Goal: Navigation & Orientation: Find specific page/section

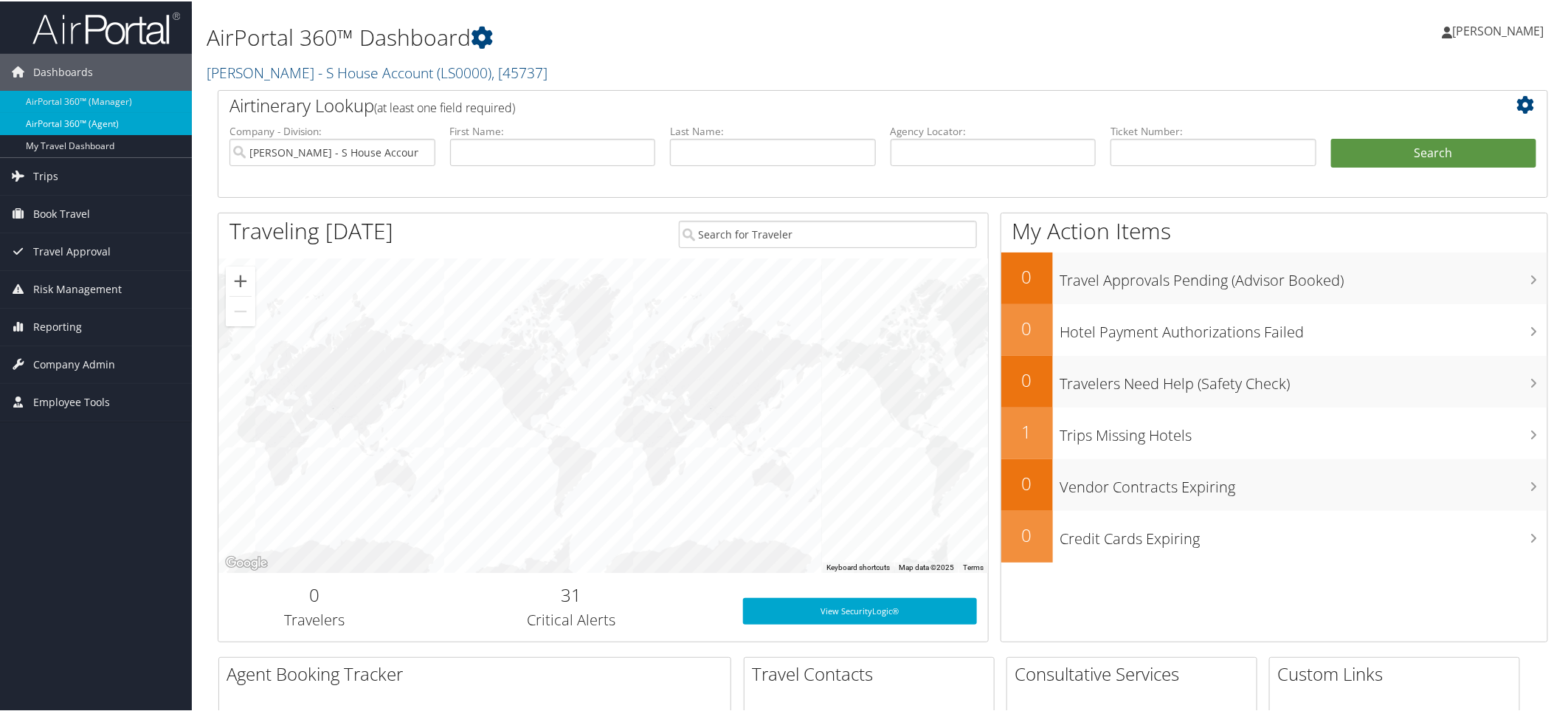
click at [115, 120] on link "AirPortal 360™ (Agent)" at bounding box center [96, 122] width 192 height 22
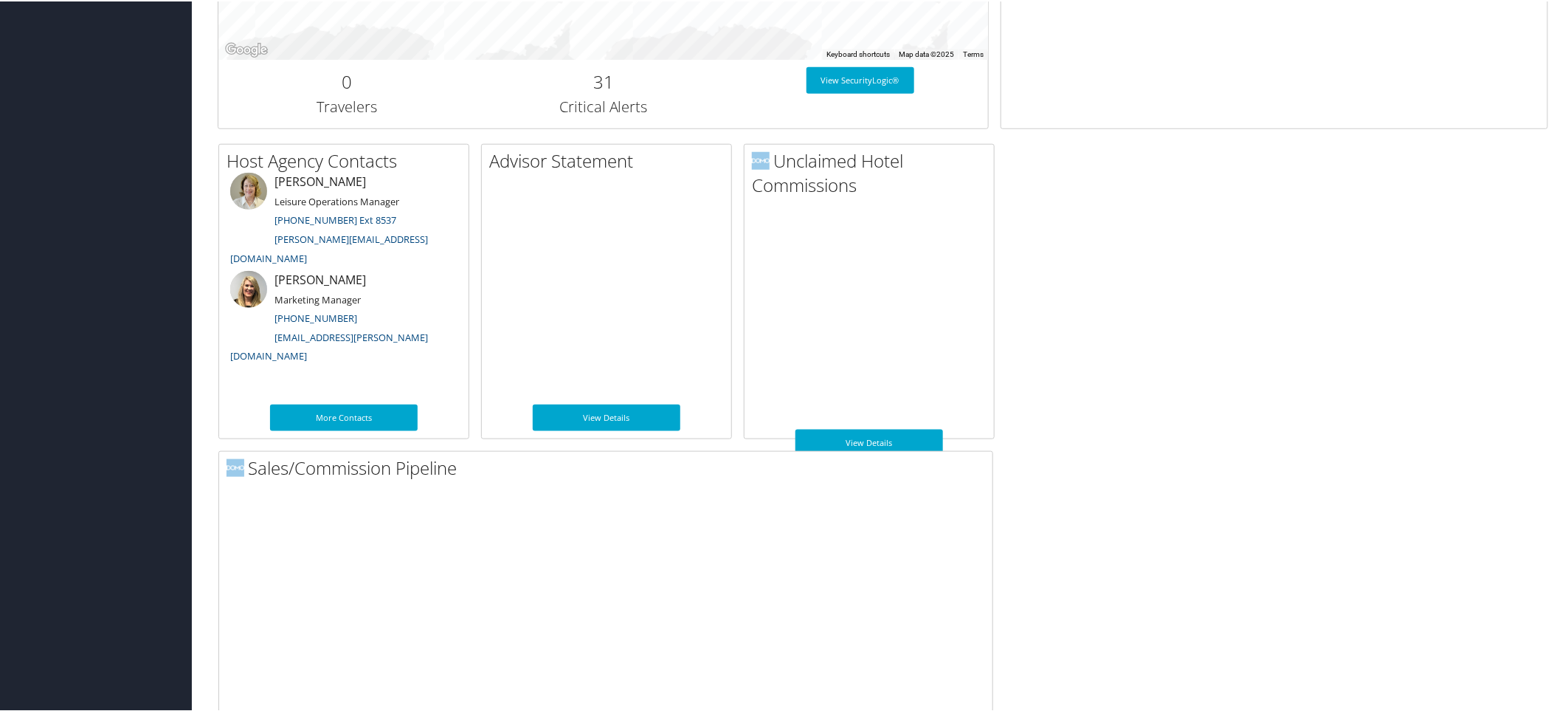
scroll to position [679, 0]
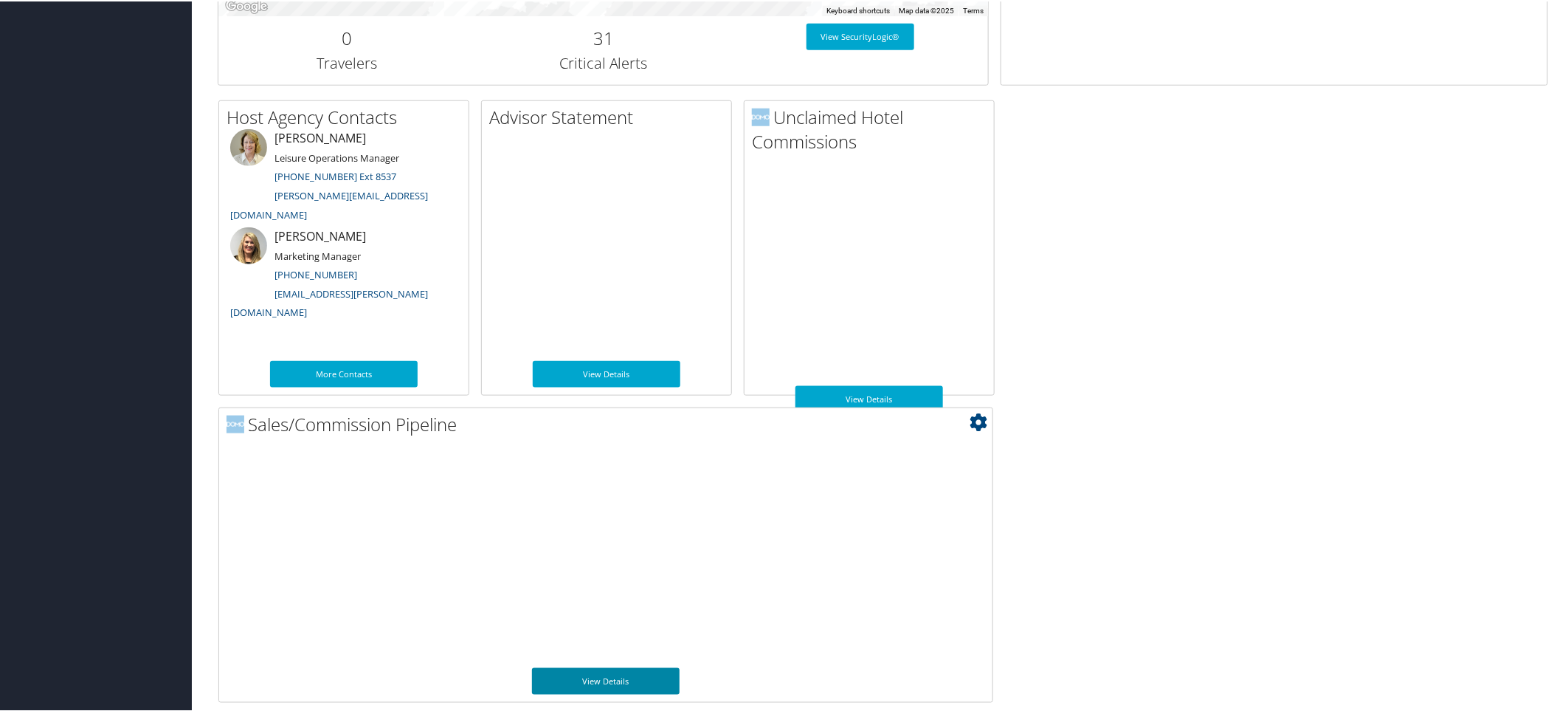
click at [594, 674] on link "View Details" at bounding box center [606, 680] width 148 height 27
